Goal: Navigation & Orientation: Find specific page/section

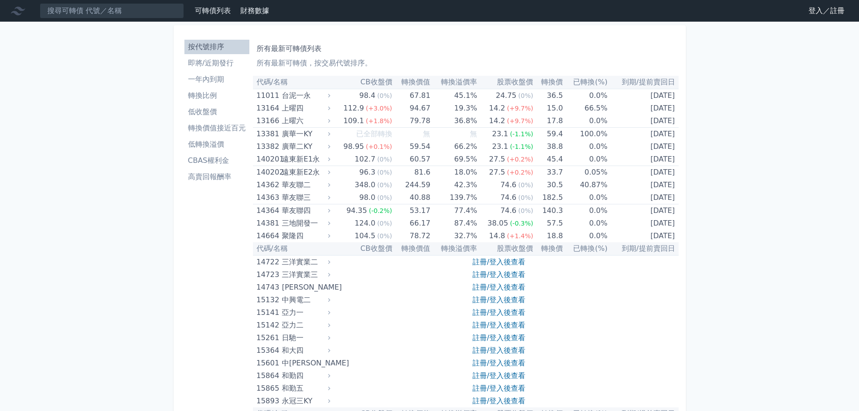
click at [815, 10] on link "登入／註冊" at bounding box center [826, 11] width 50 height 14
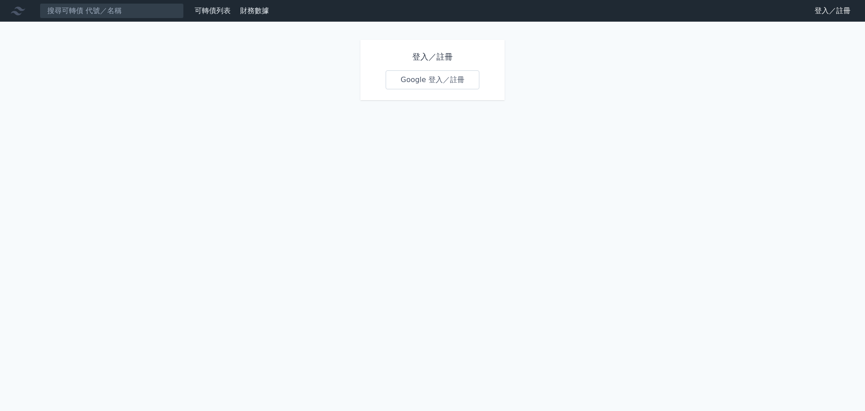
click at [454, 83] on link "Google 登入／註冊" at bounding box center [433, 79] width 94 height 19
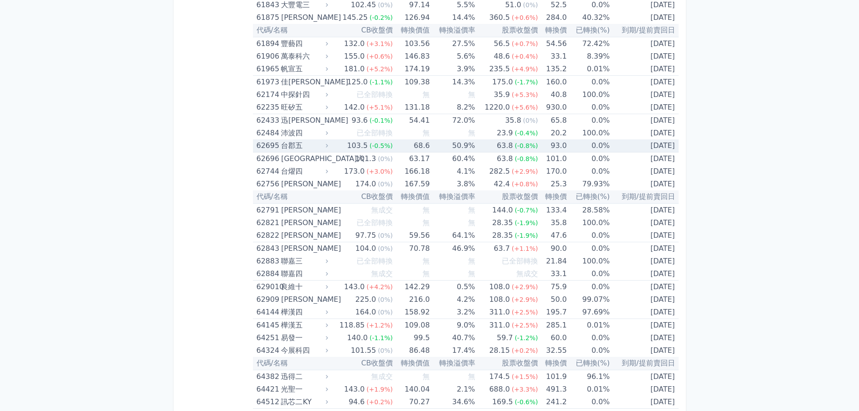
scroll to position [3515, 0]
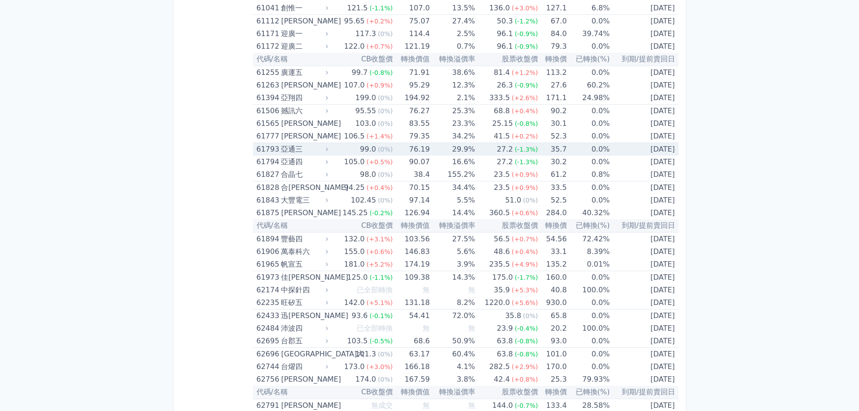
click at [648, 150] on td "[DATE]" at bounding box center [643, 149] width 69 height 13
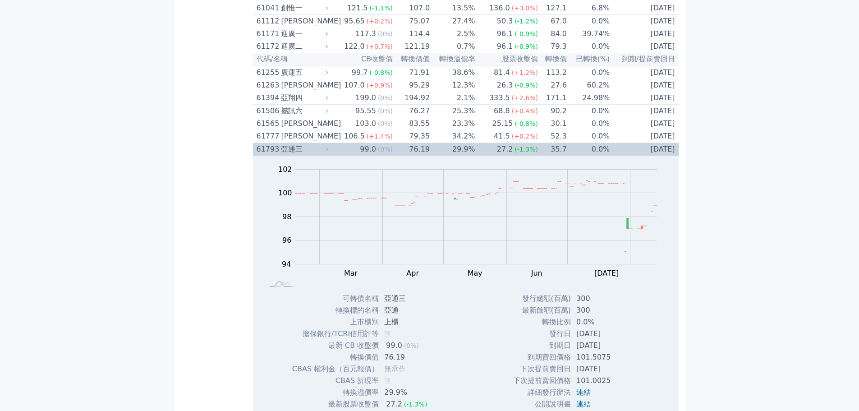
click at [636, 148] on td "[DATE]" at bounding box center [643, 149] width 69 height 13
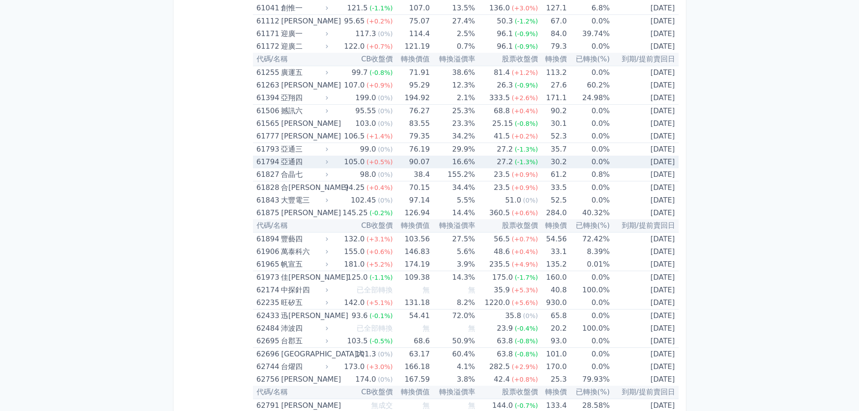
click at [664, 161] on td "[DATE]" at bounding box center [643, 161] width 69 height 13
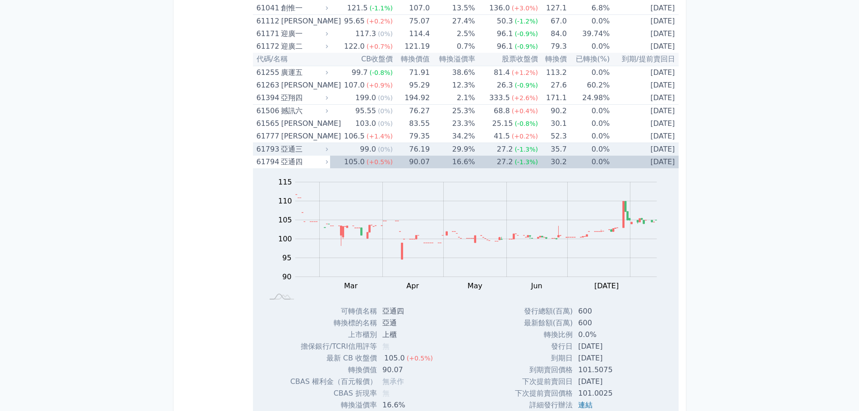
click at [638, 150] on td "[DATE]" at bounding box center [643, 149] width 69 height 13
